Goal: Task Accomplishment & Management: Manage account settings

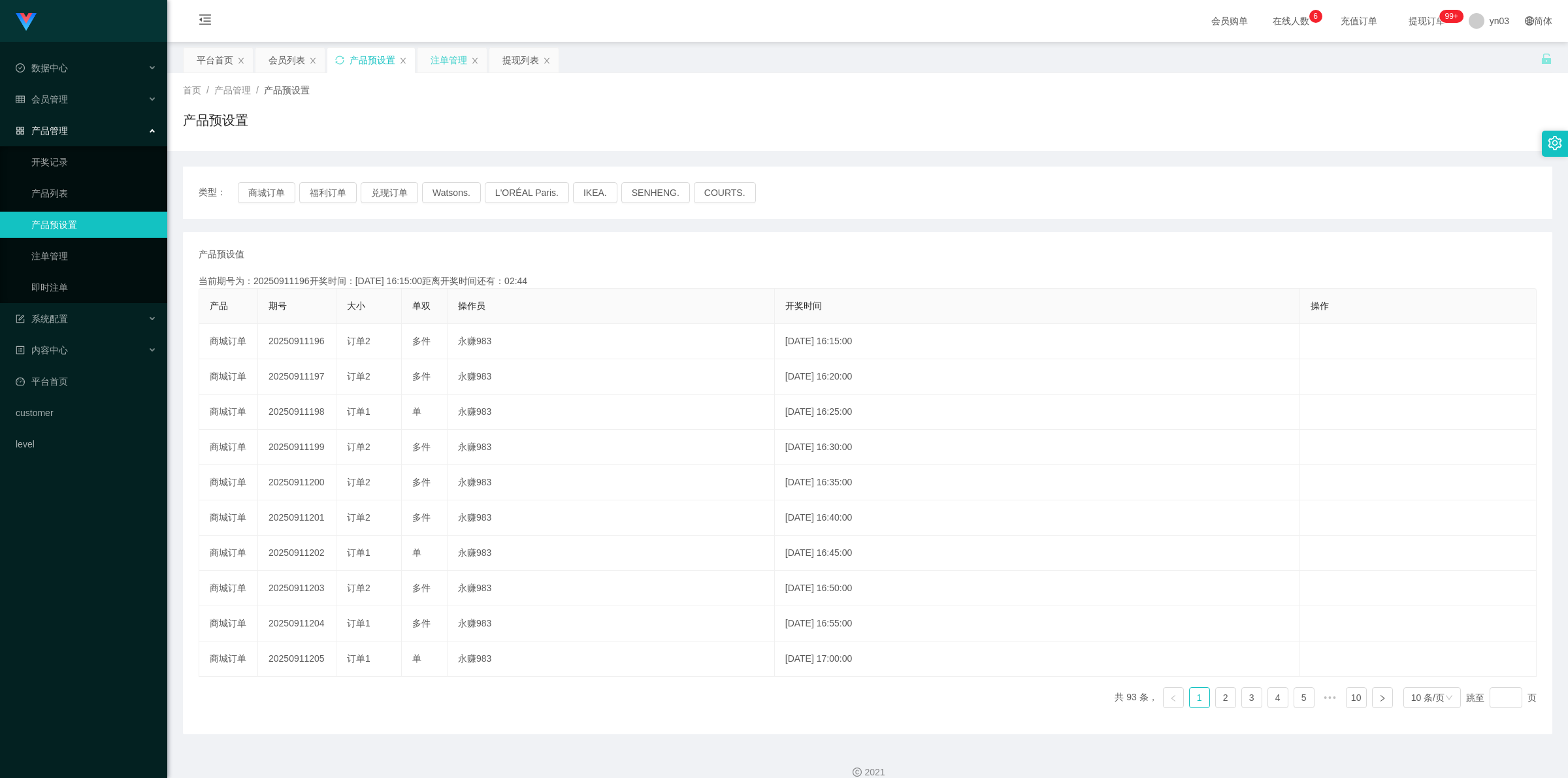
click at [442, 57] on div "注单管理" at bounding box center [449, 60] width 36 height 25
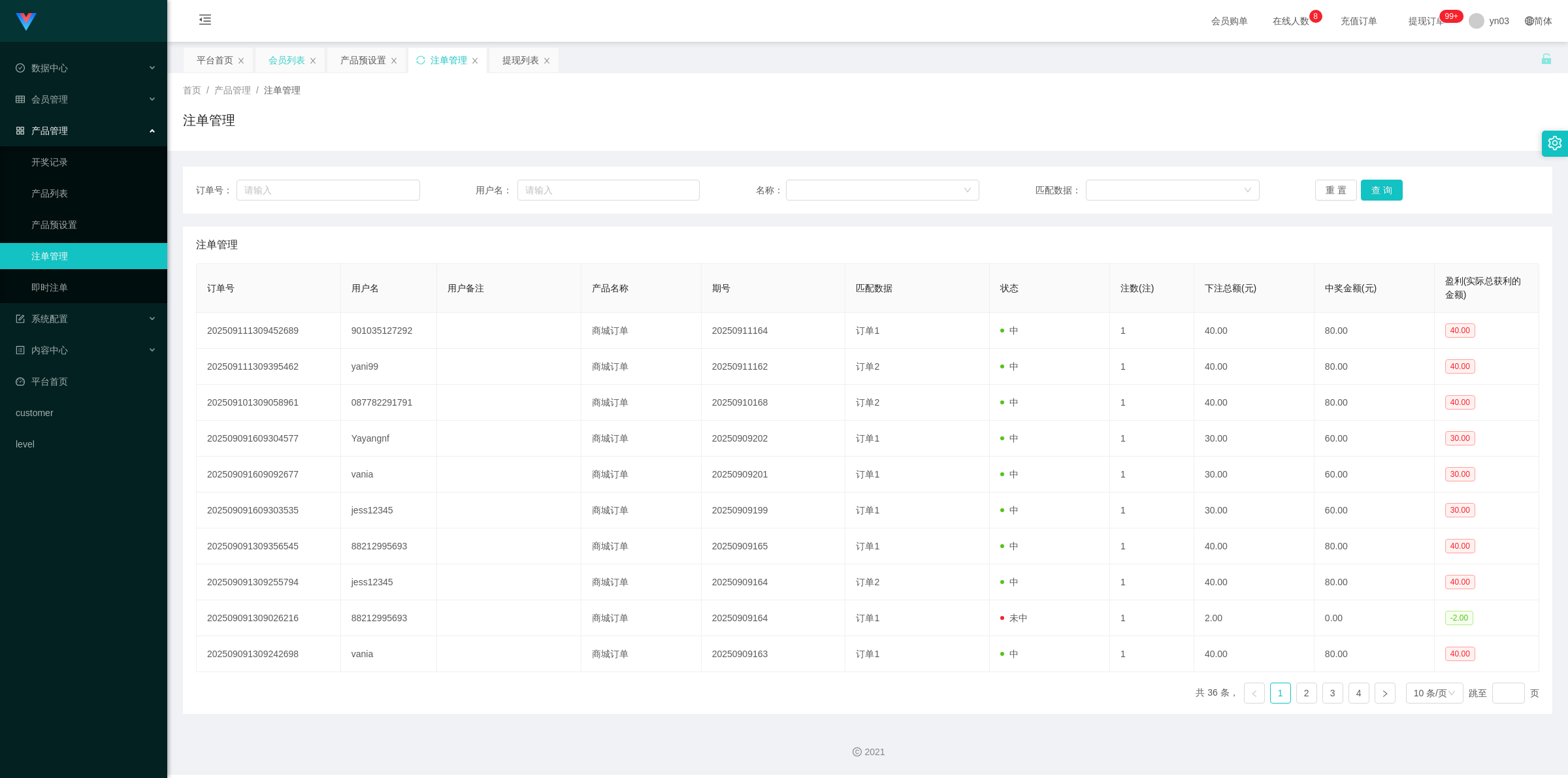
click at [285, 57] on div "会员列表" at bounding box center [287, 60] width 36 height 25
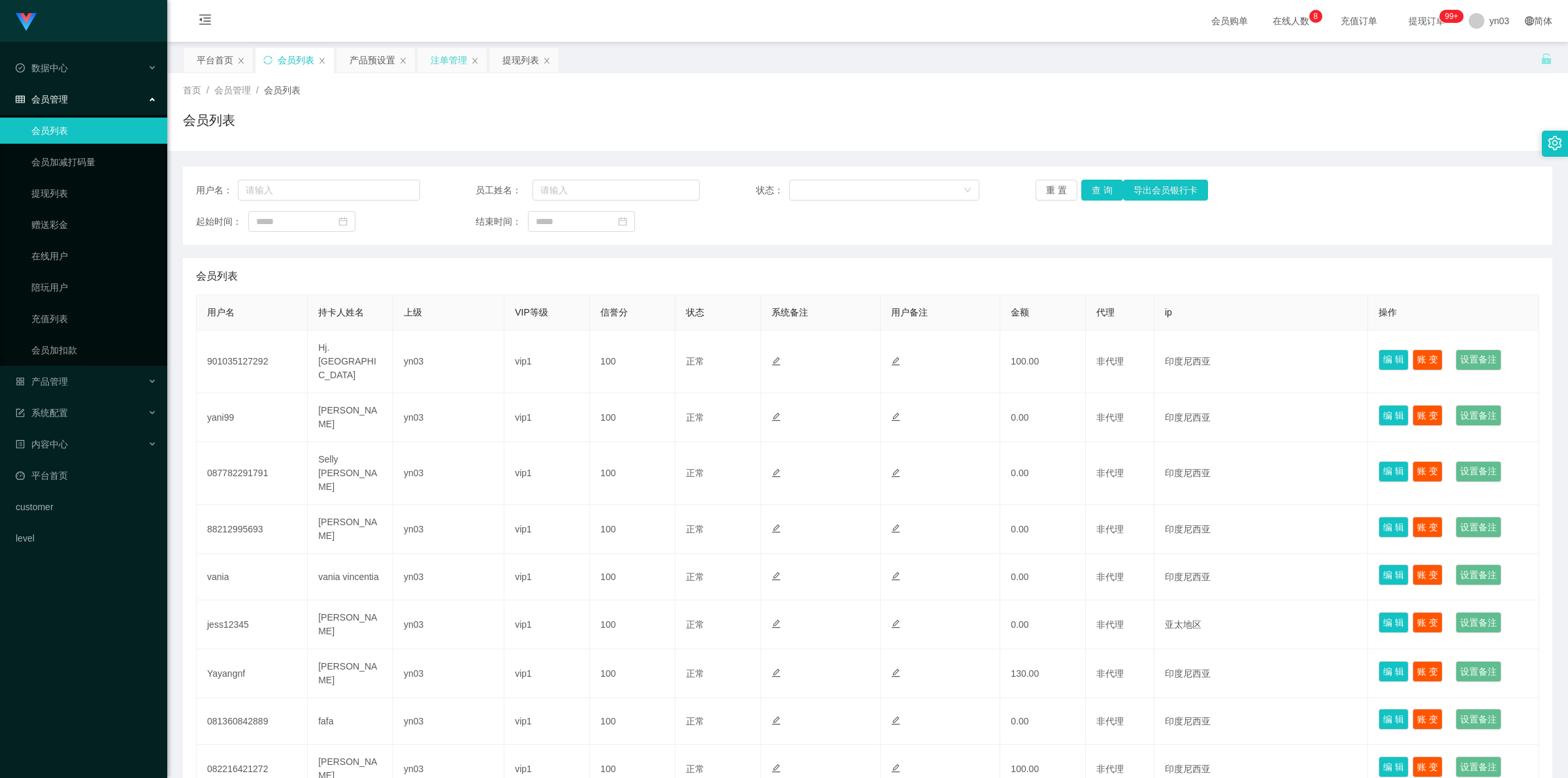
click at [458, 55] on div "注单管理" at bounding box center [449, 60] width 36 height 25
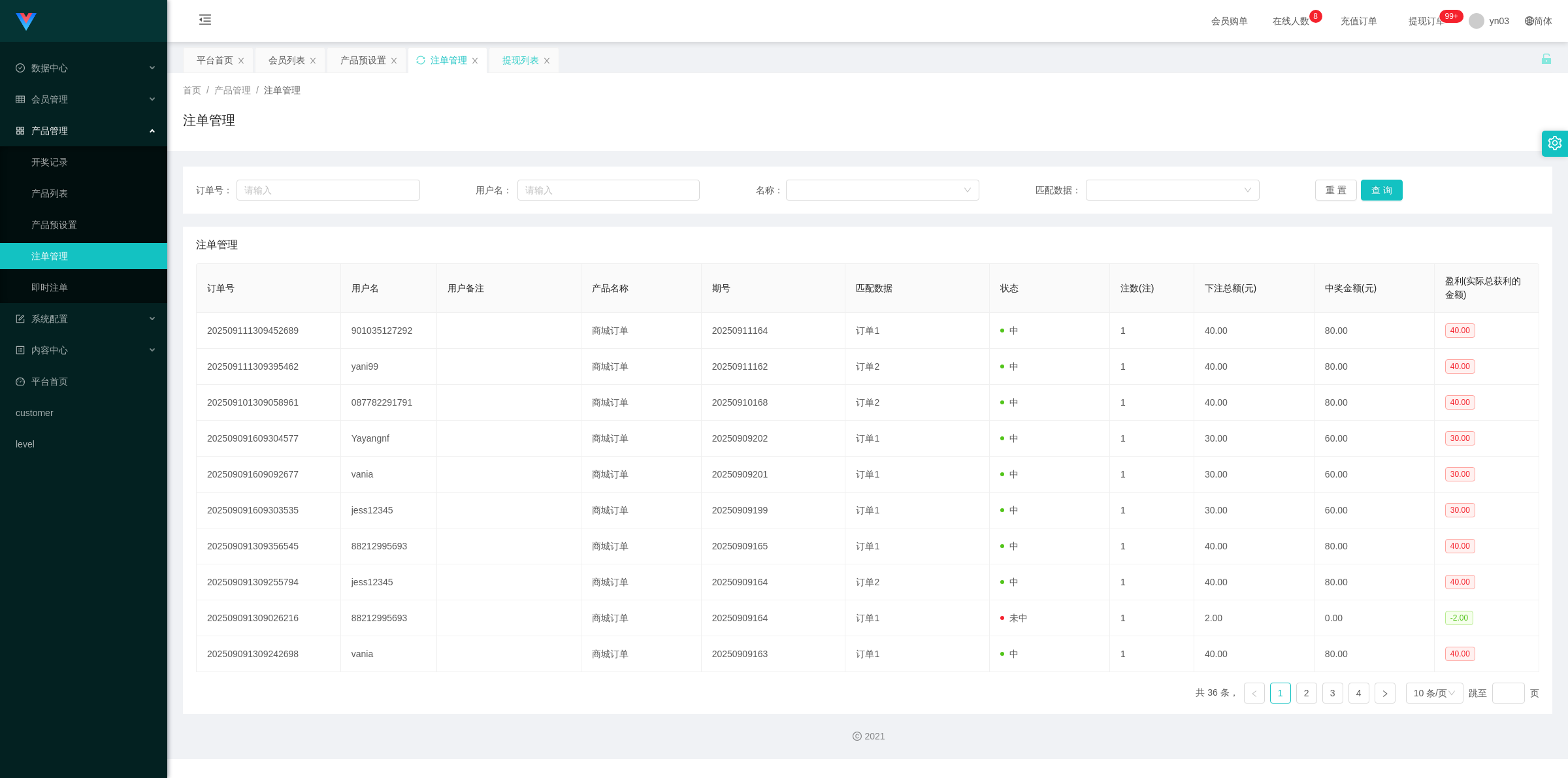
click at [517, 54] on div "提现列表" at bounding box center [520, 60] width 36 height 25
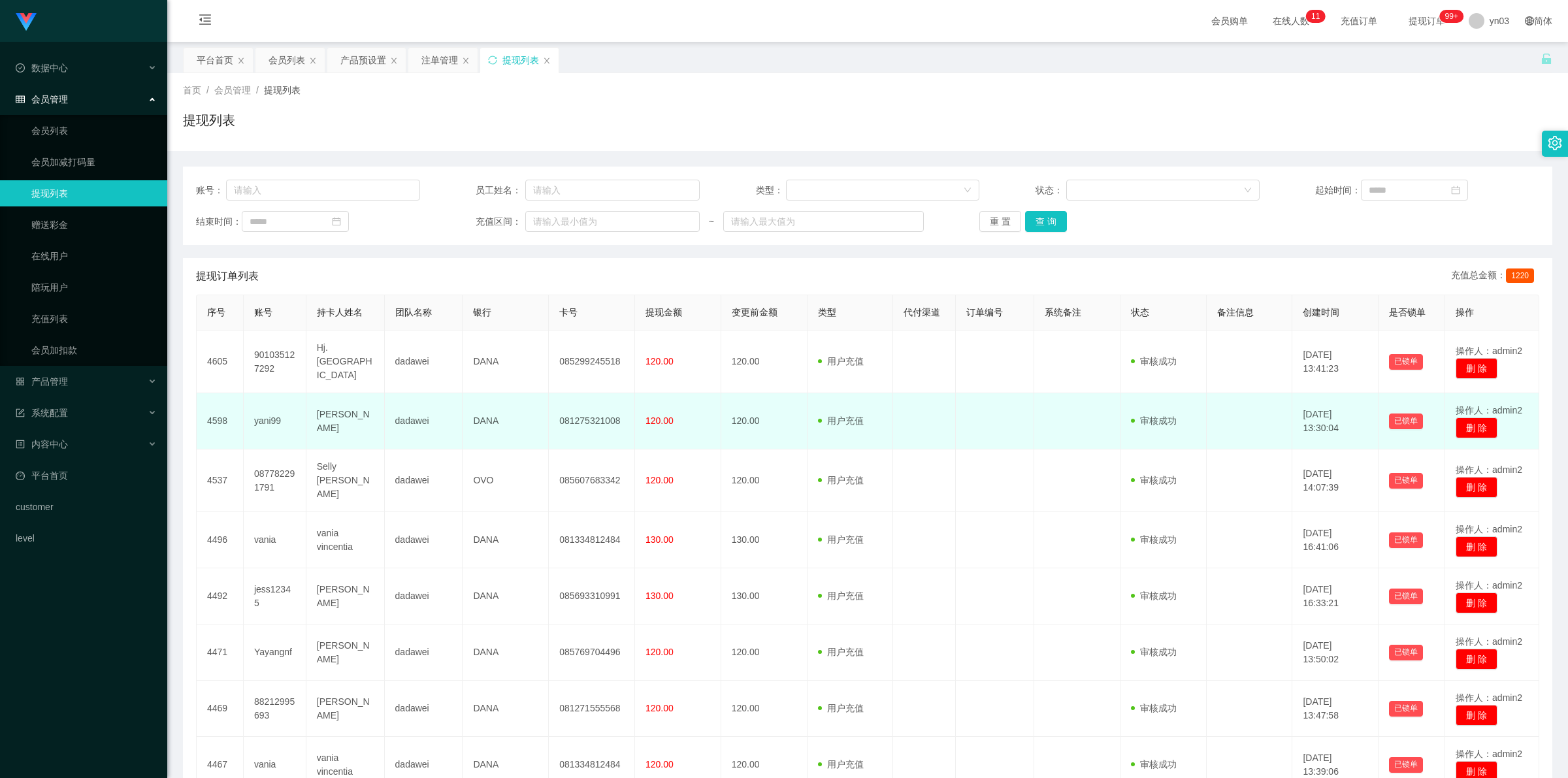
click at [256, 425] on td "yani99" at bounding box center [275, 421] width 63 height 56
copy td "yani99"
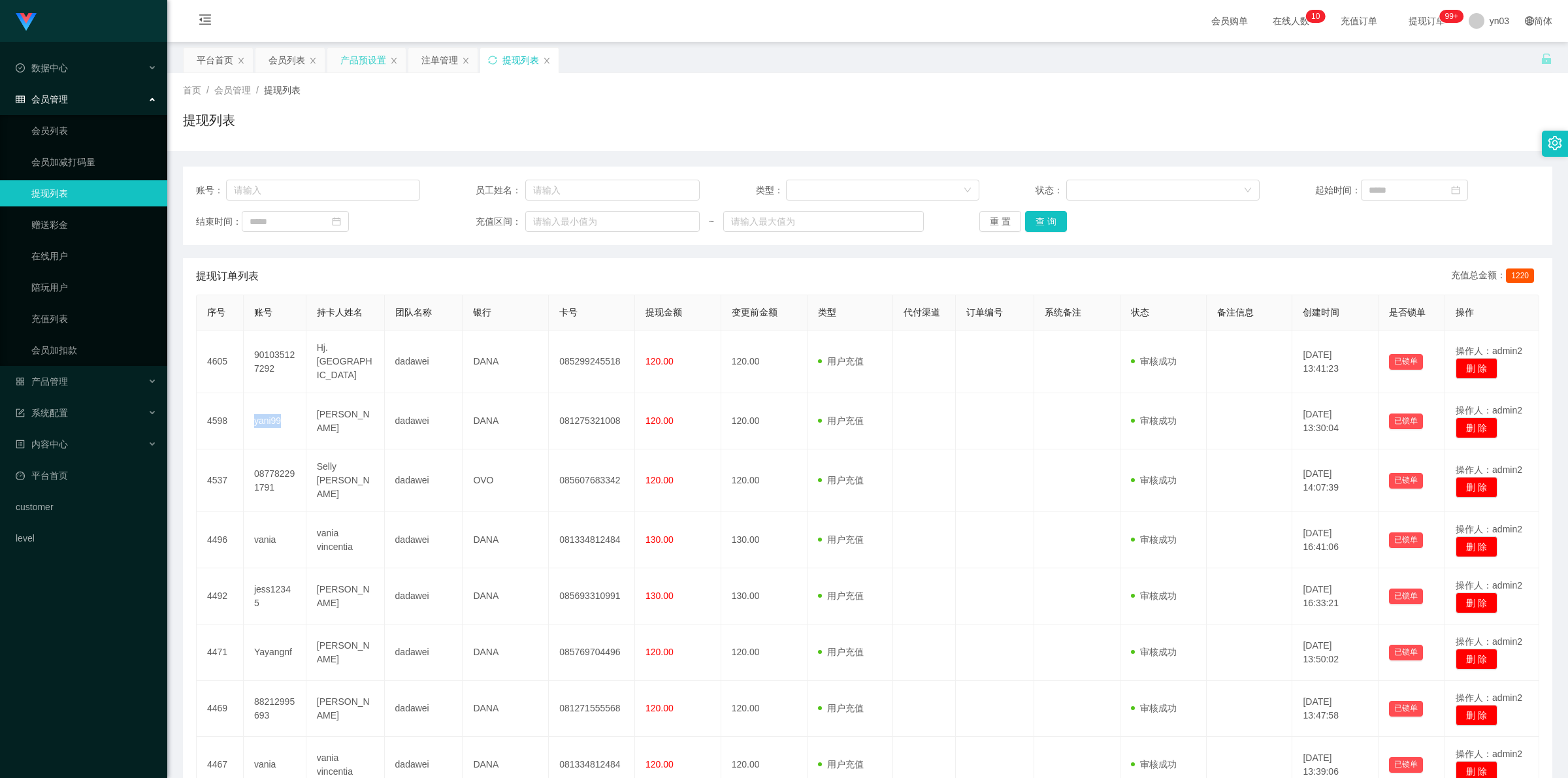
click at [359, 54] on div "产品预设置" at bounding box center [363, 60] width 46 height 25
click at [363, 53] on div "产品预设置" at bounding box center [363, 60] width 46 height 25
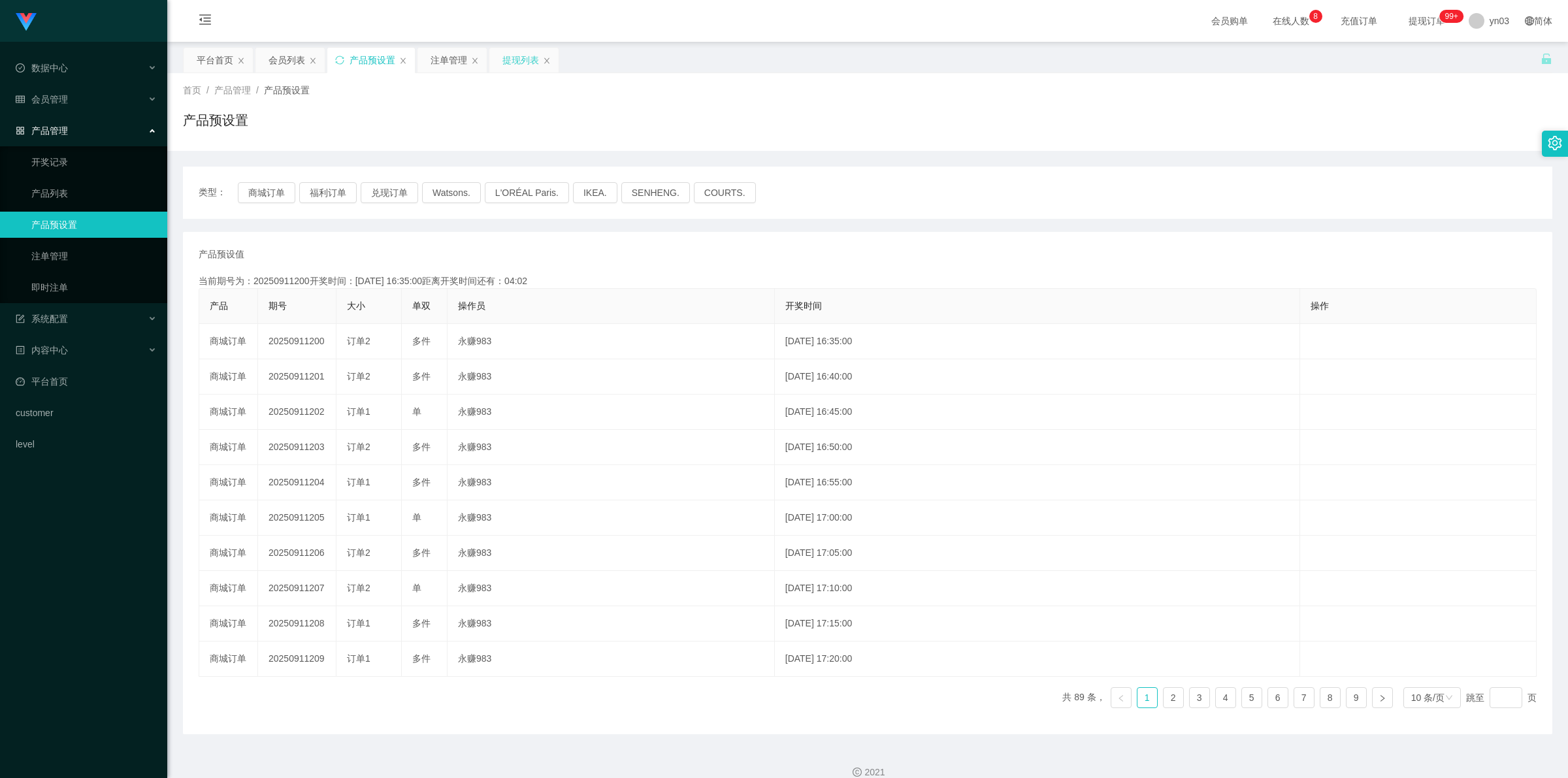
click at [513, 59] on div "提现列表" at bounding box center [520, 60] width 36 height 25
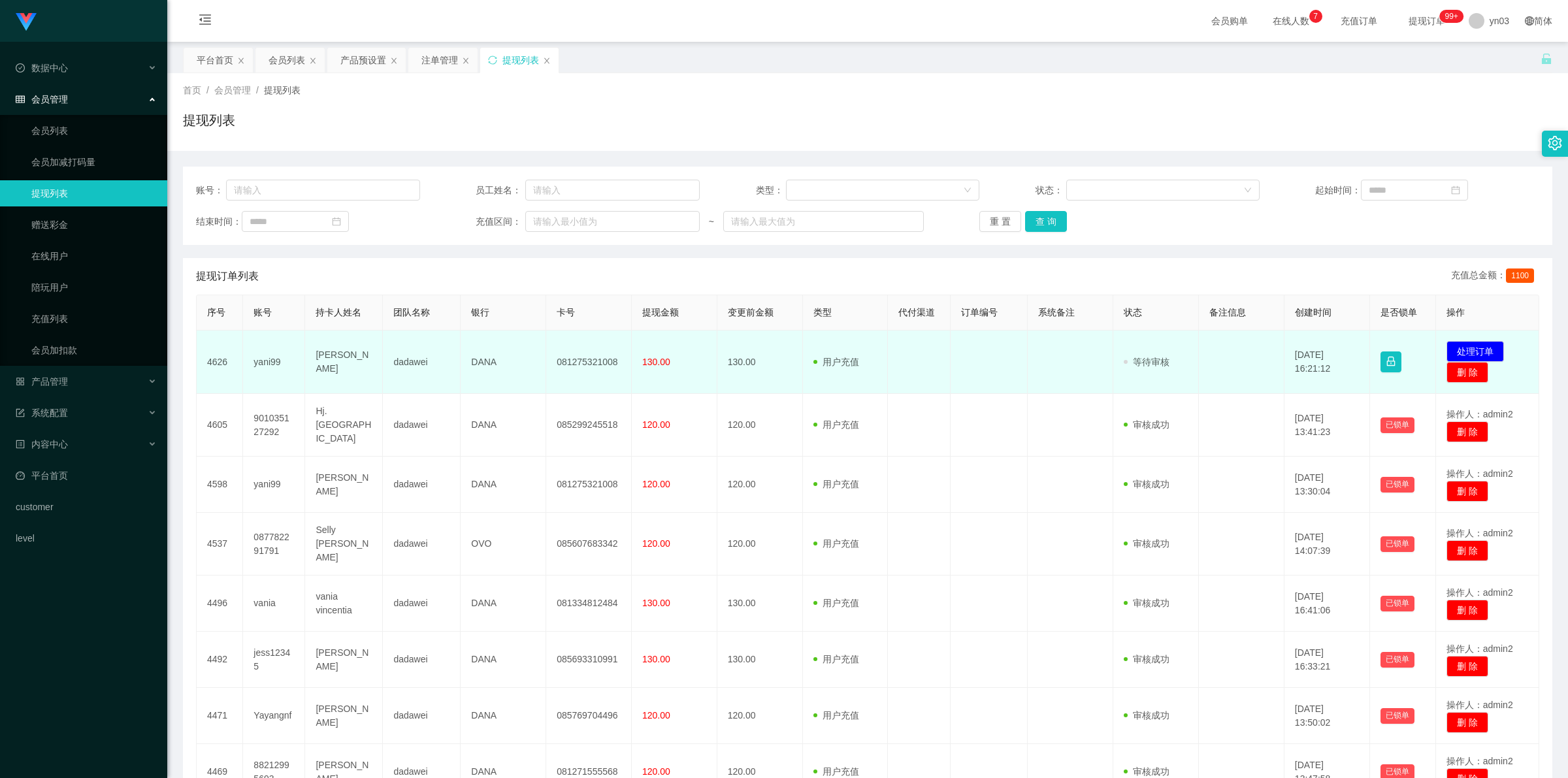
click at [268, 361] on td "yani99" at bounding box center [274, 362] width 62 height 63
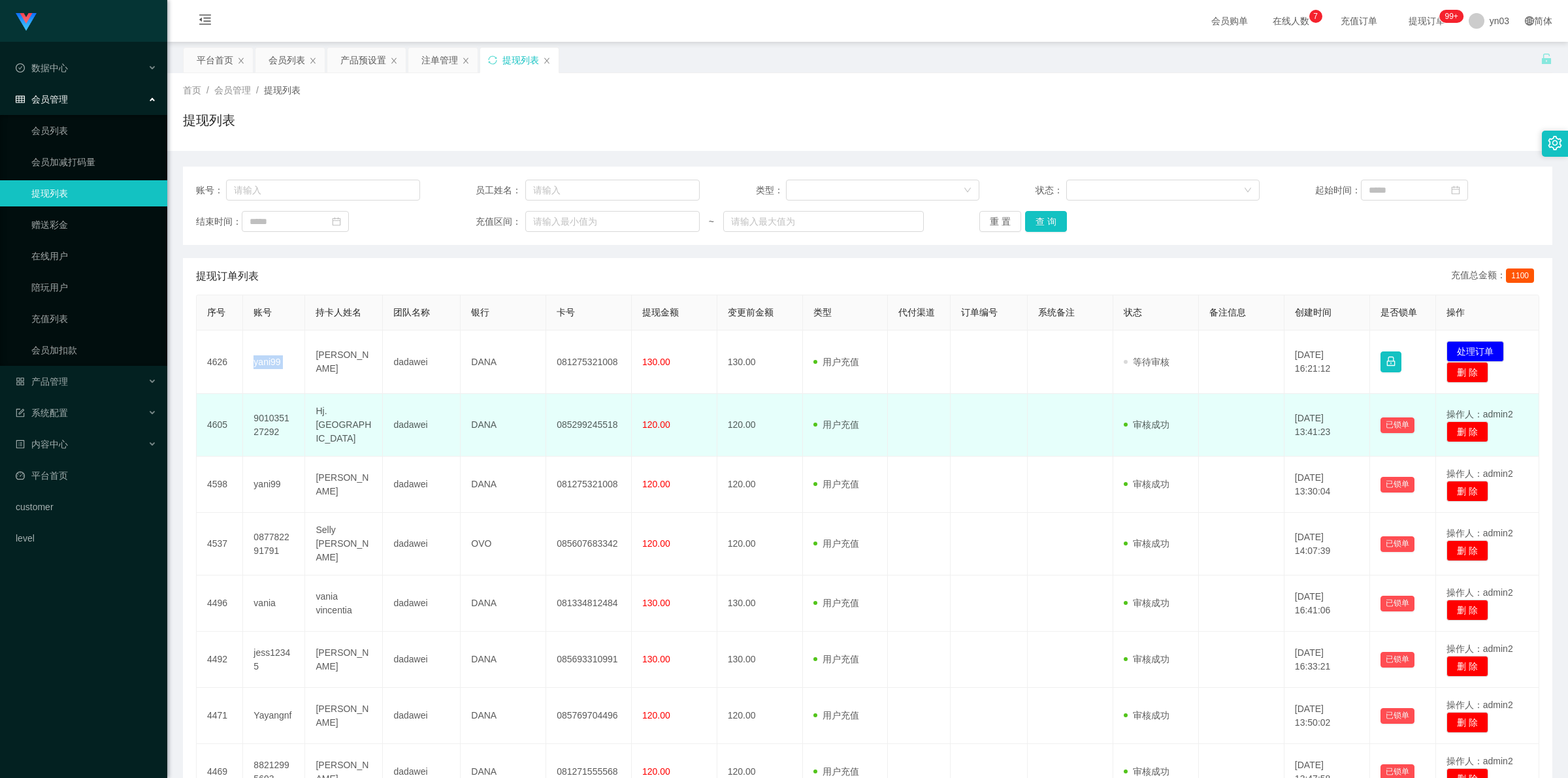
copy td "yani99"
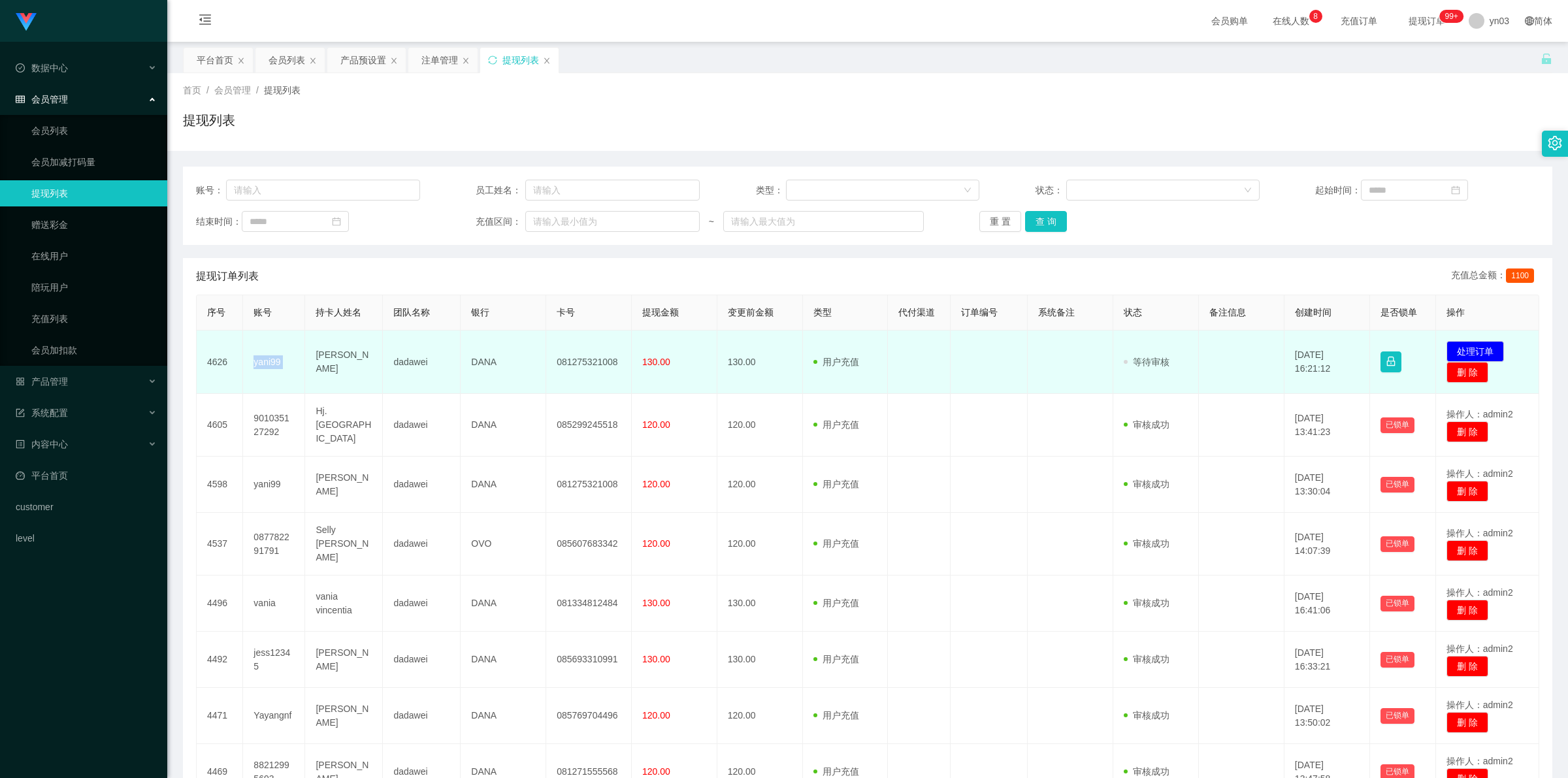
click at [298, 363] on td "yani99" at bounding box center [274, 362] width 62 height 63
drag, startPoint x: 250, startPoint y: 363, endPoint x: 354, endPoint y: 367, distance: 104.1
click at [354, 367] on tr "4626 yani99 Yanny dadawei DANA 081275321008 130.00 130.00 用户充值 人工扣款 审核驳回 审核成功 等…" at bounding box center [868, 362] width 1343 height 63
copy tr "yani99 Yanny"
